Goal: Navigation & Orientation: Find specific page/section

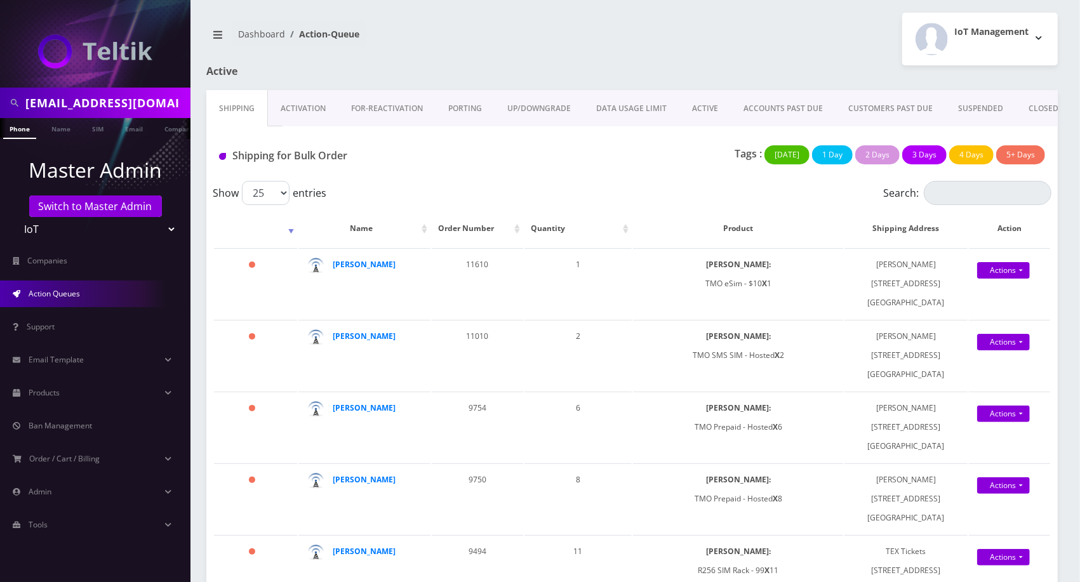
click at [304, 109] on link "Activation" at bounding box center [303, 108] width 70 height 37
